Goal: Entertainment & Leisure: Browse casually

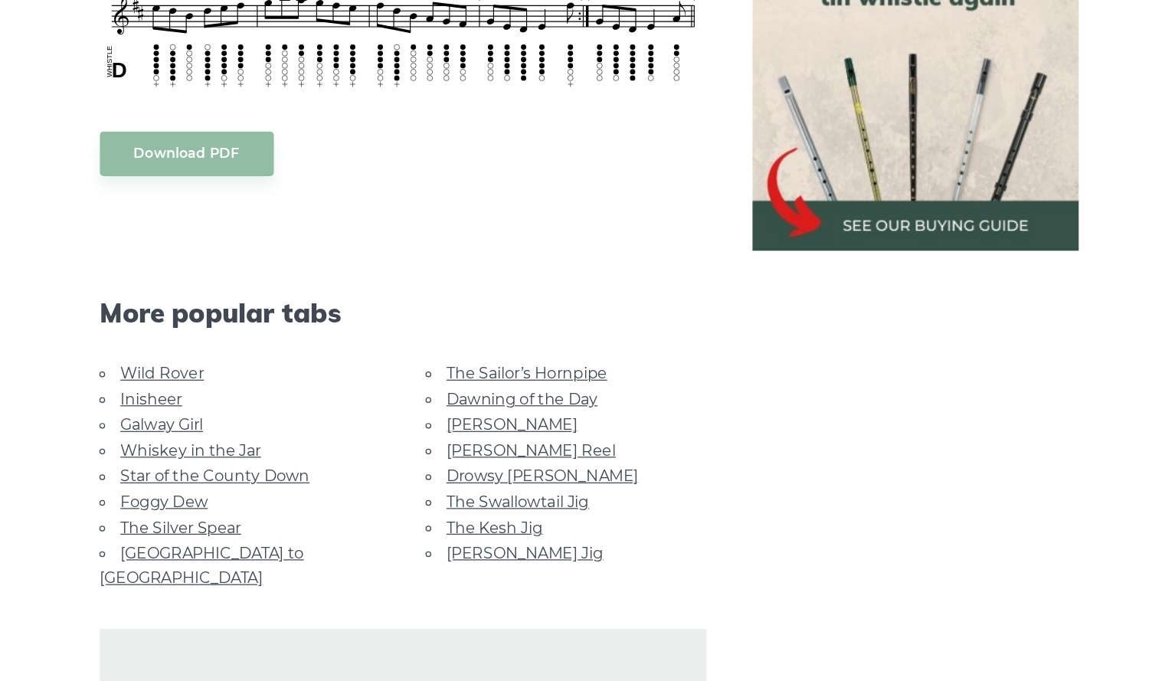
scroll to position [1853, 0]
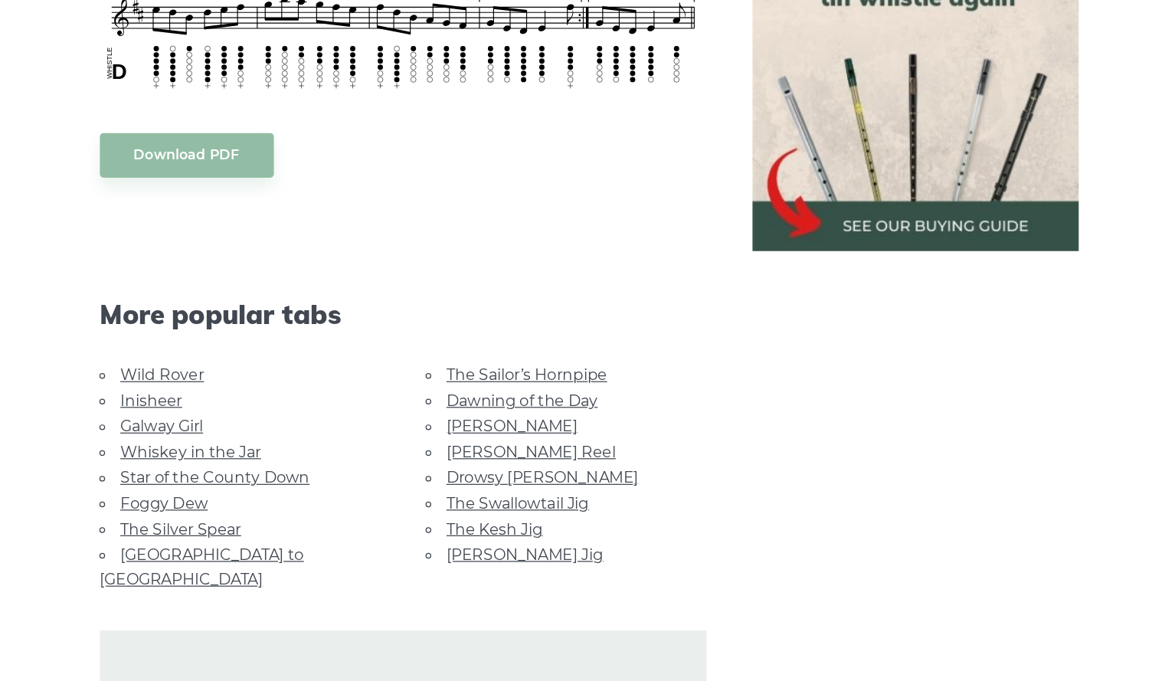
click at [230, 436] on link "Wild Rover" at bounding box center [238, 434] width 67 height 15
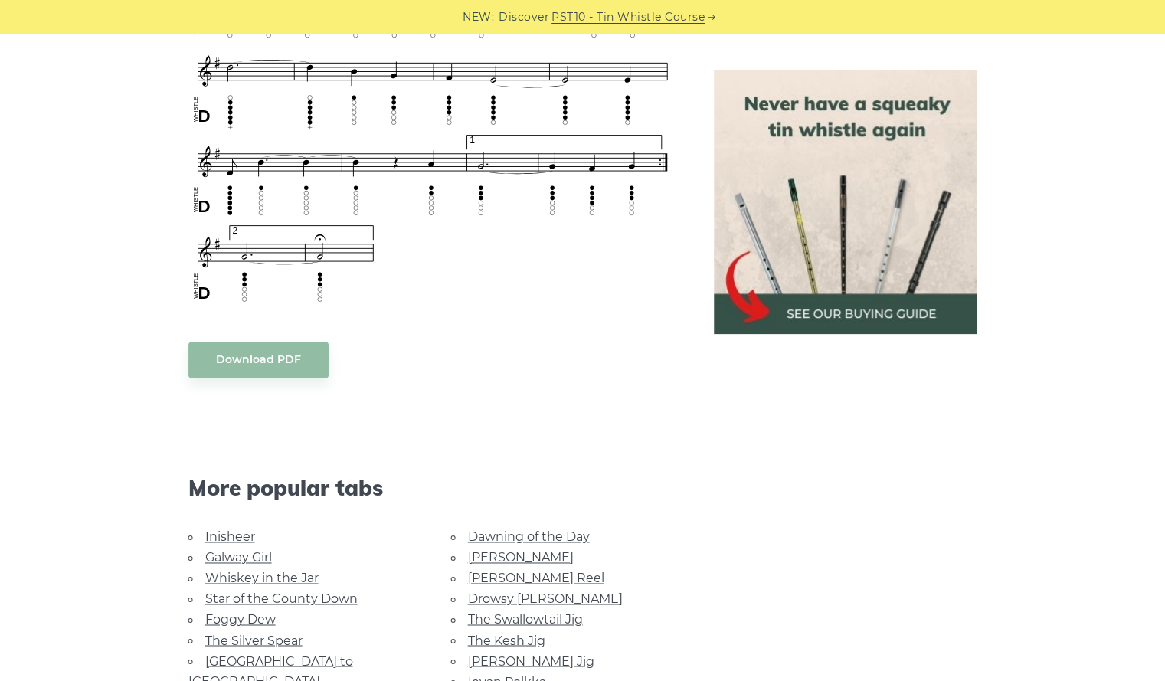
scroll to position [1251, 0]
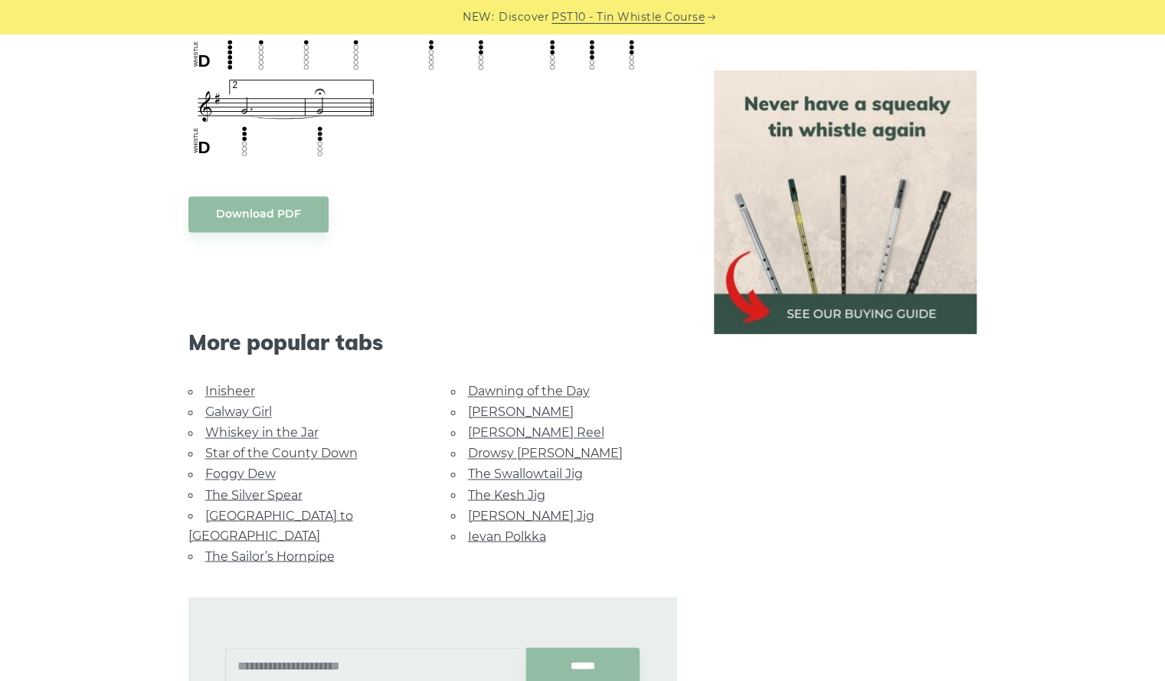
click at [272, 487] on link "The Silver Spear" at bounding box center [253, 494] width 97 height 15
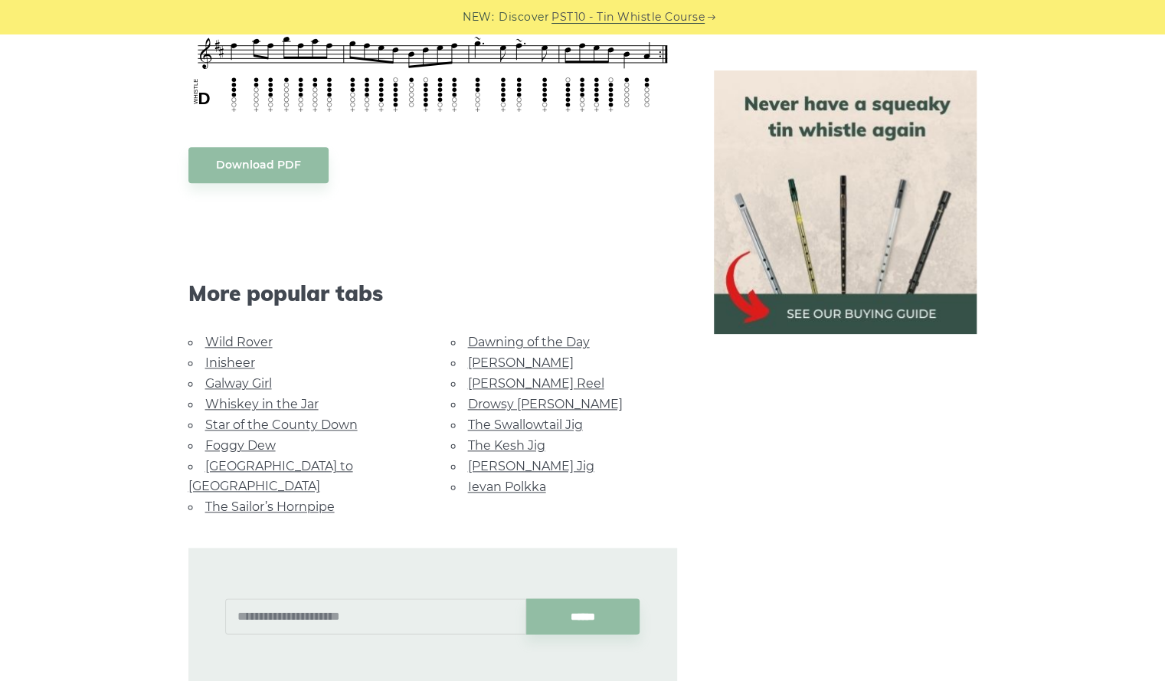
scroll to position [818, 0]
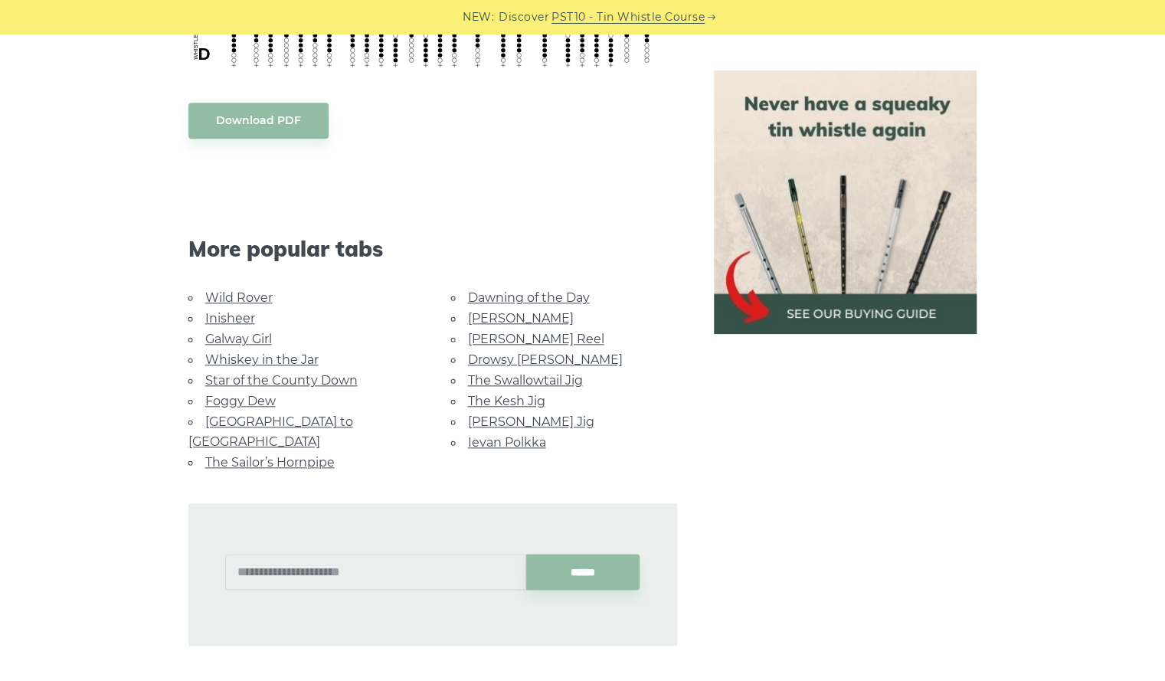
click at [300, 414] on link "[GEOGRAPHIC_DATA] to [GEOGRAPHIC_DATA]" at bounding box center [270, 431] width 165 height 34
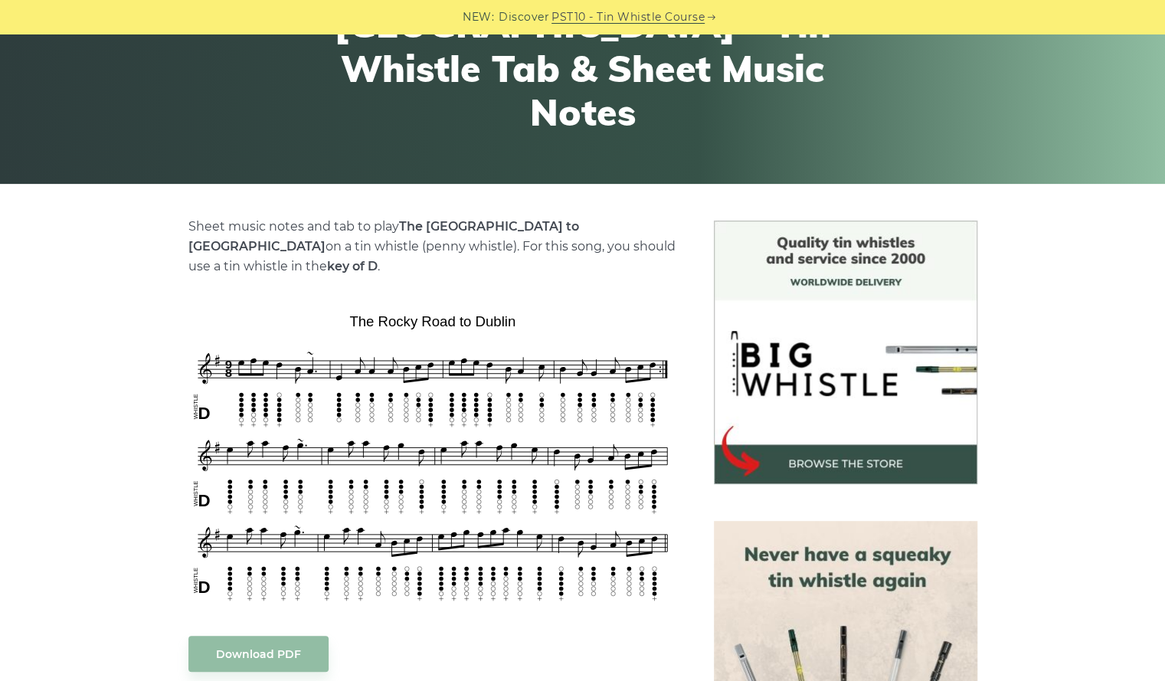
scroll to position [245, 0]
